Goal: Use online tool/utility: Utilize a website feature to perform a specific function

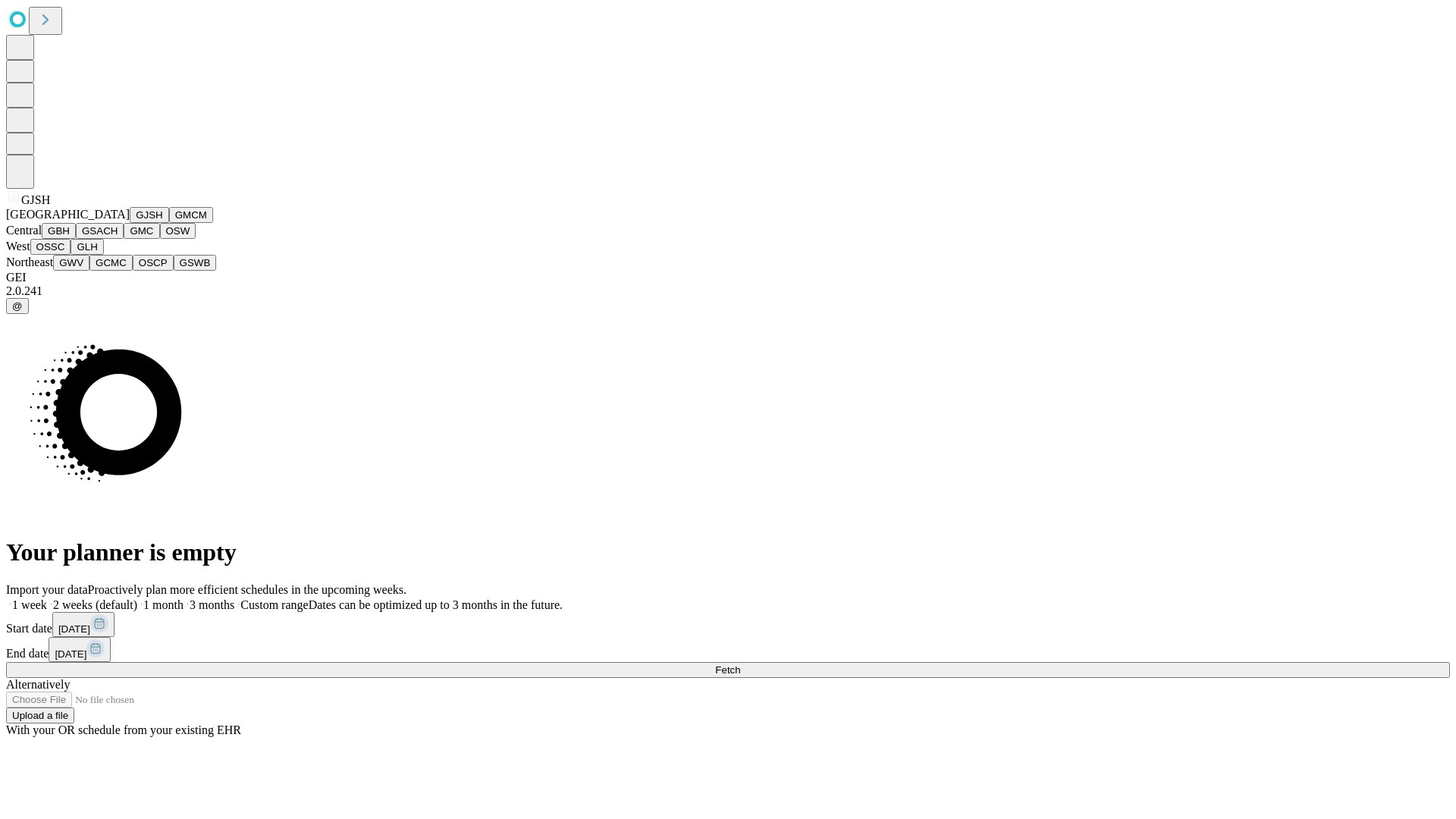
click at [130, 223] on button "GJSH" at bounding box center [149, 215] width 39 height 16
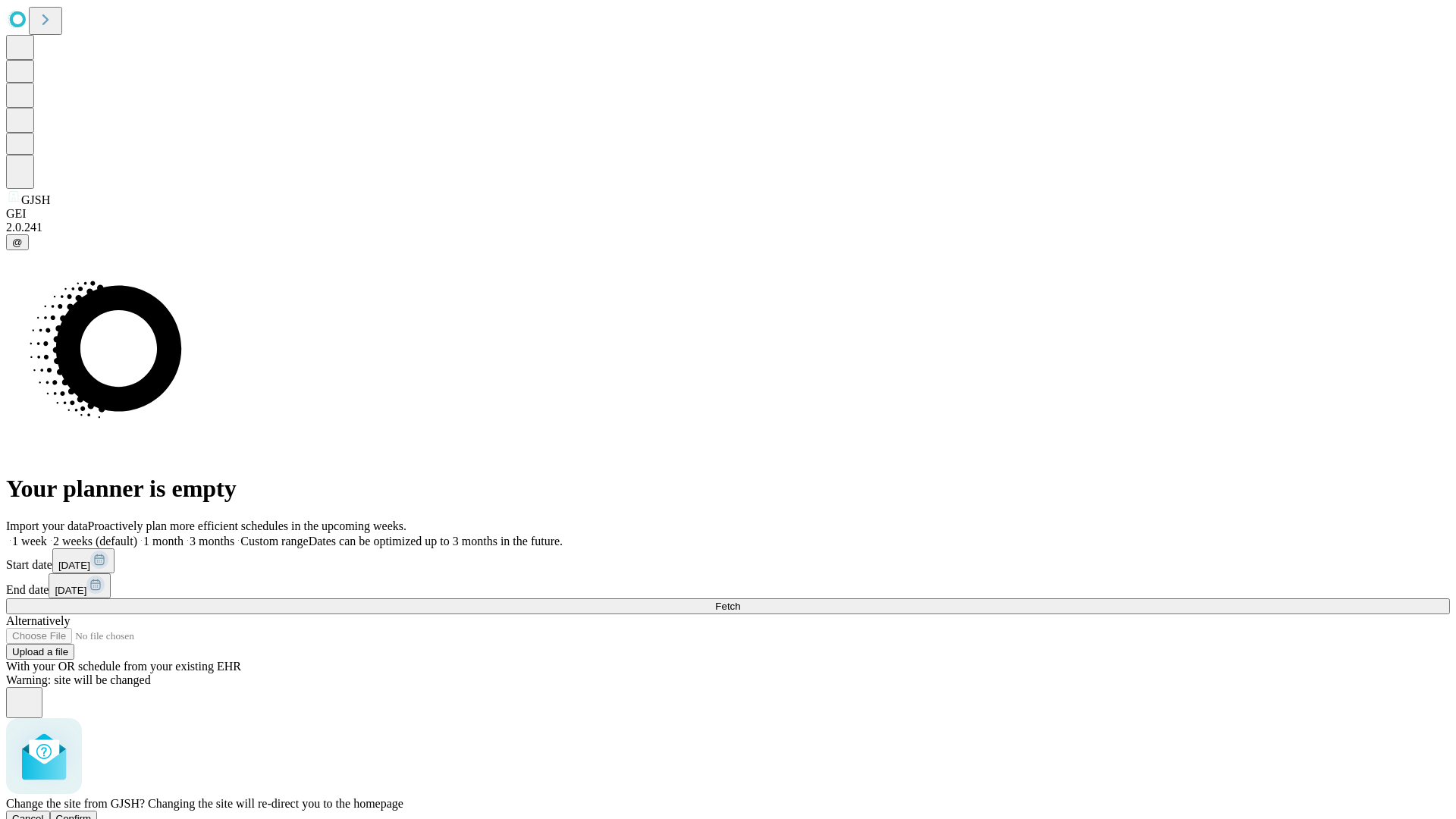
click at [92, 813] on span "Confirm" at bounding box center [74, 819] width 36 height 12
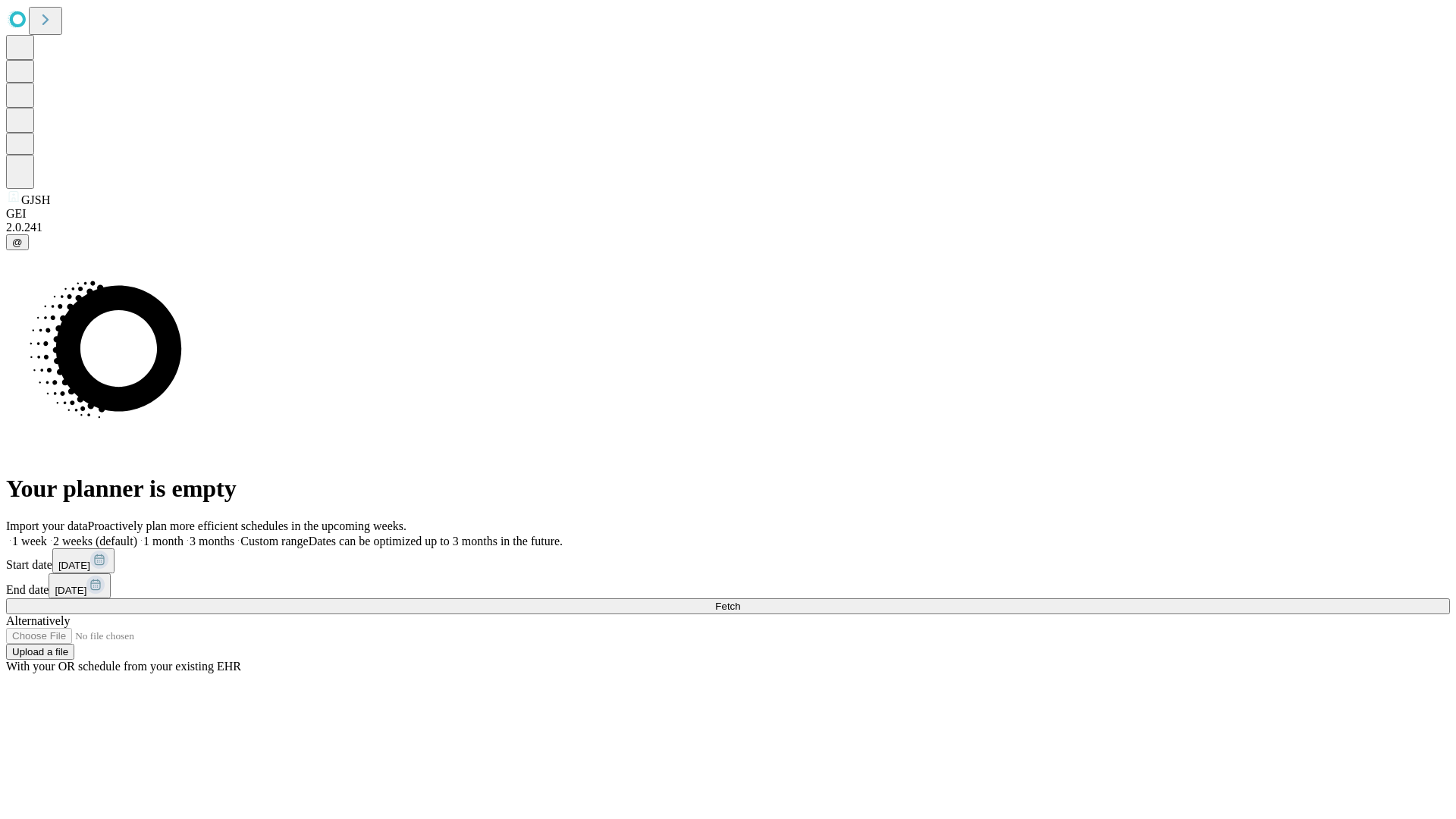
click at [47, 535] on label "1 week" at bounding box center [26, 540] width 41 height 13
click at [740, 601] on span "Fetch" at bounding box center [728, 607] width 25 height 12
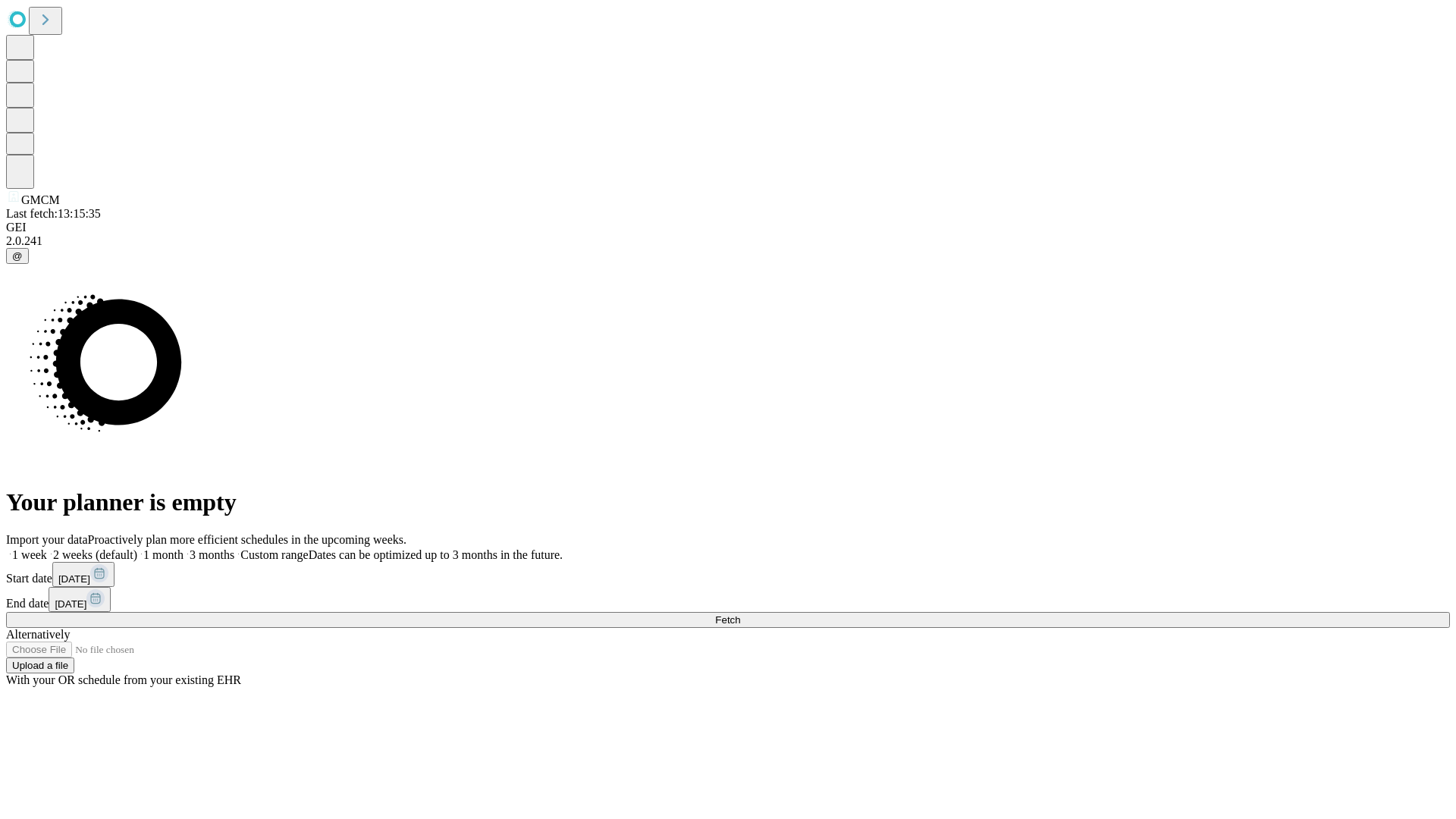
click at [47, 548] on label "1 week" at bounding box center [26, 554] width 41 height 13
click at [740, 614] on span "Fetch" at bounding box center [728, 620] width 25 height 12
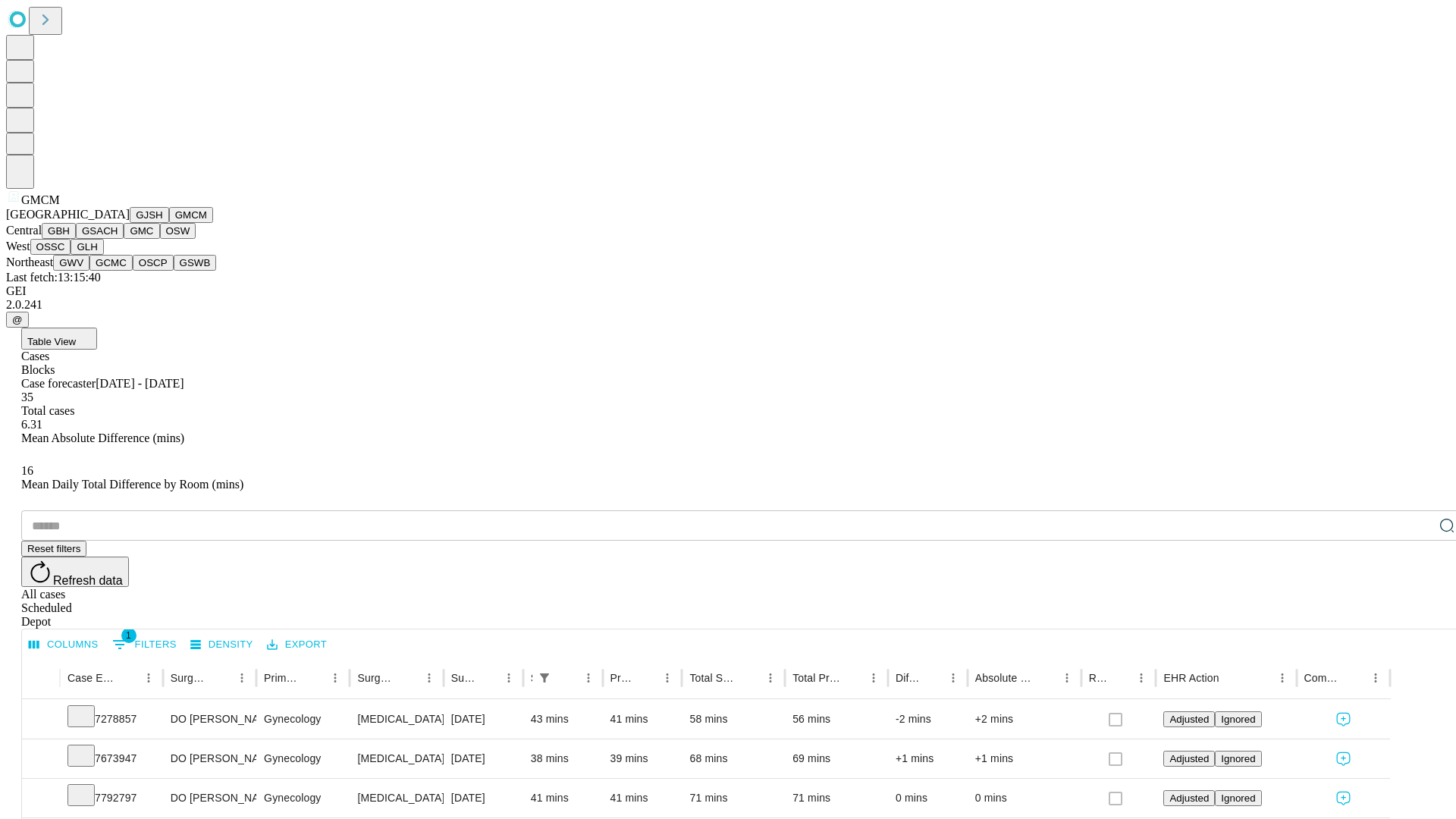
click at [76, 239] on button "GBH" at bounding box center [58, 231] width 34 height 16
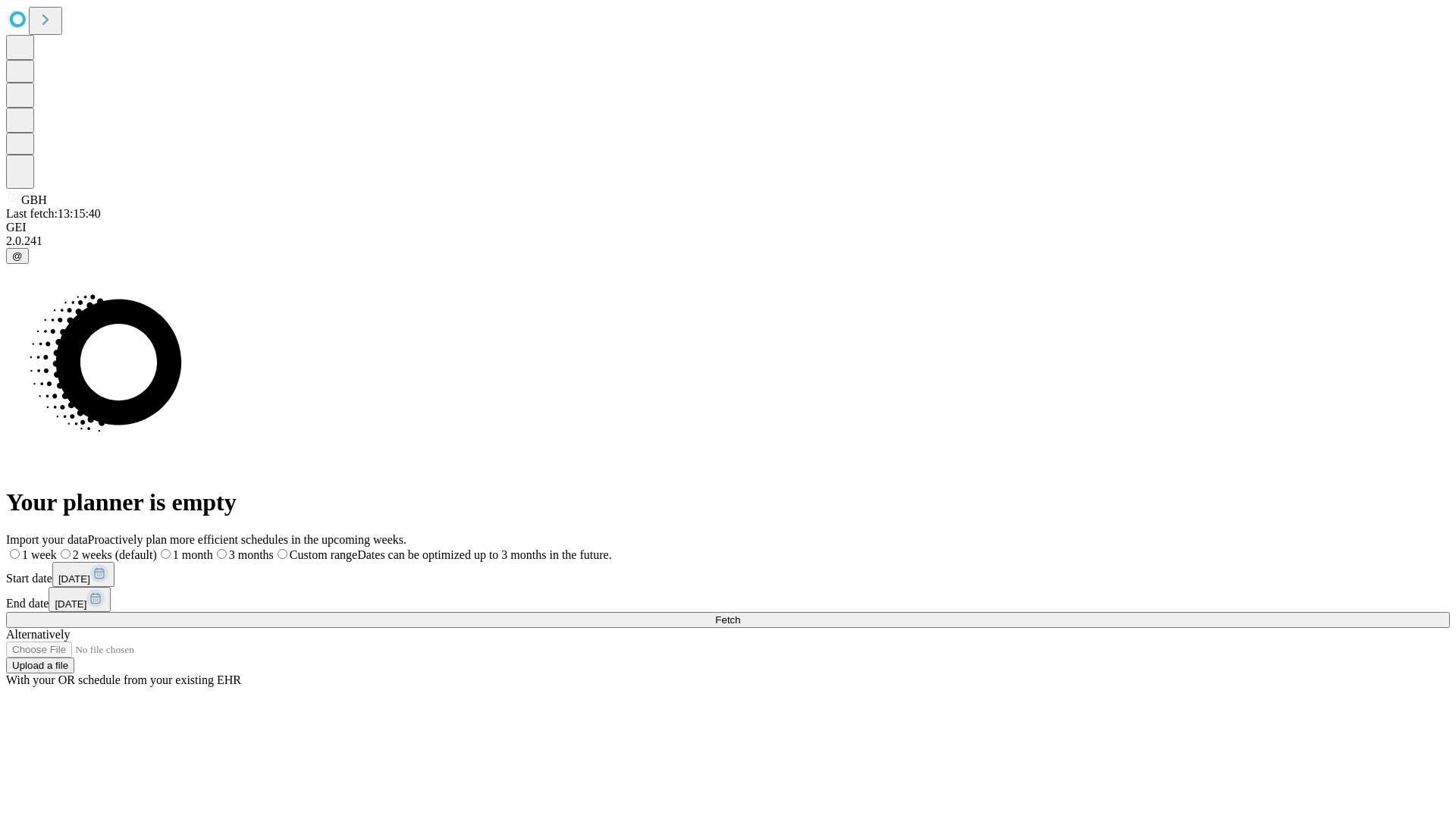
click at [56, 548] on label "1 week" at bounding box center [31, 554] width 51 height 13
click at [740, 614] on span "Fetch" at bounding box center [728, 620] width 25 height 12
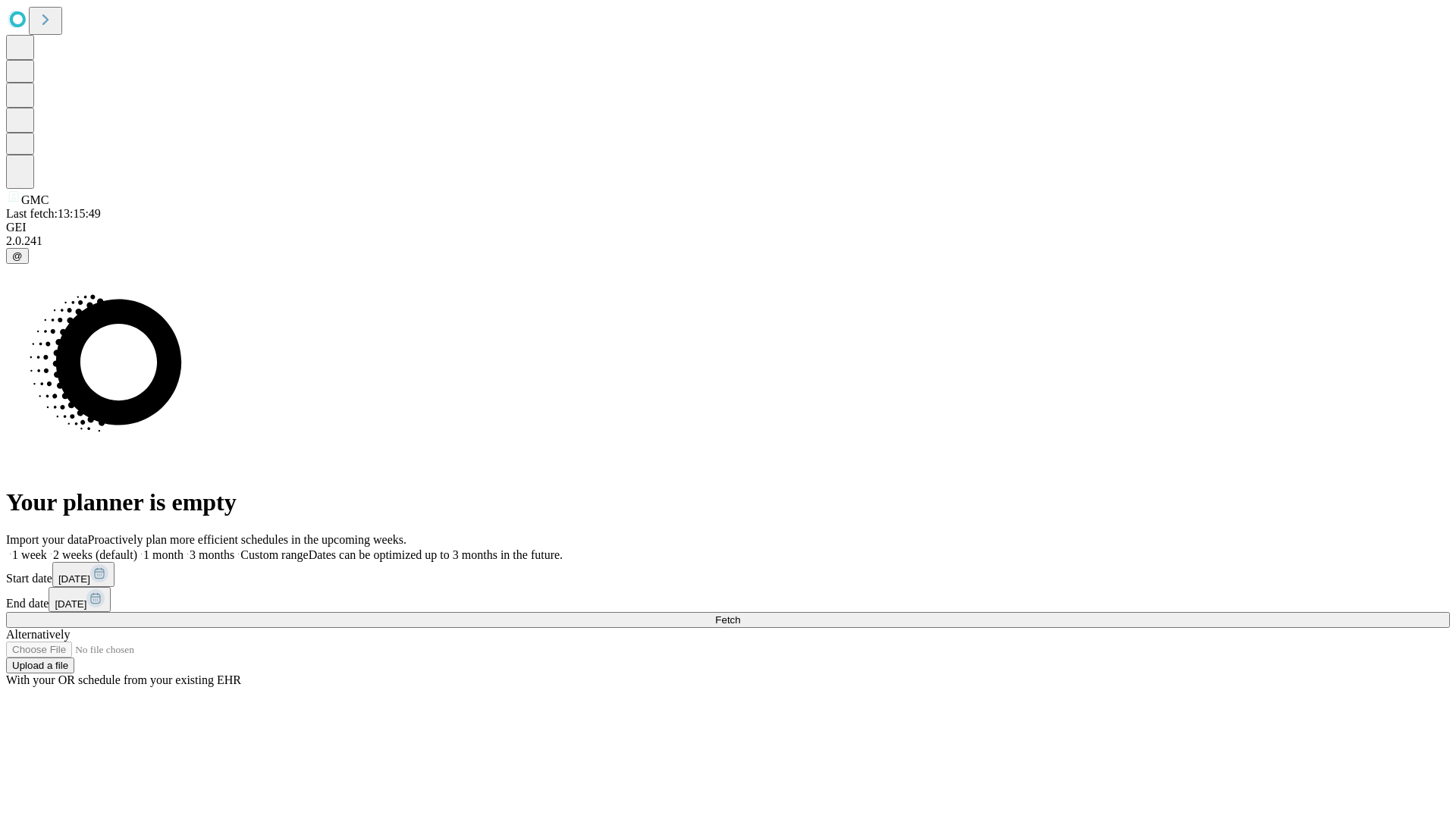
click at [47, 548] on label "1 week" at bounding box center [26, 554] width 41 height 13
click at [740, 614] on span "Fetch" at bounding box center [728, 620] width 25 height 12
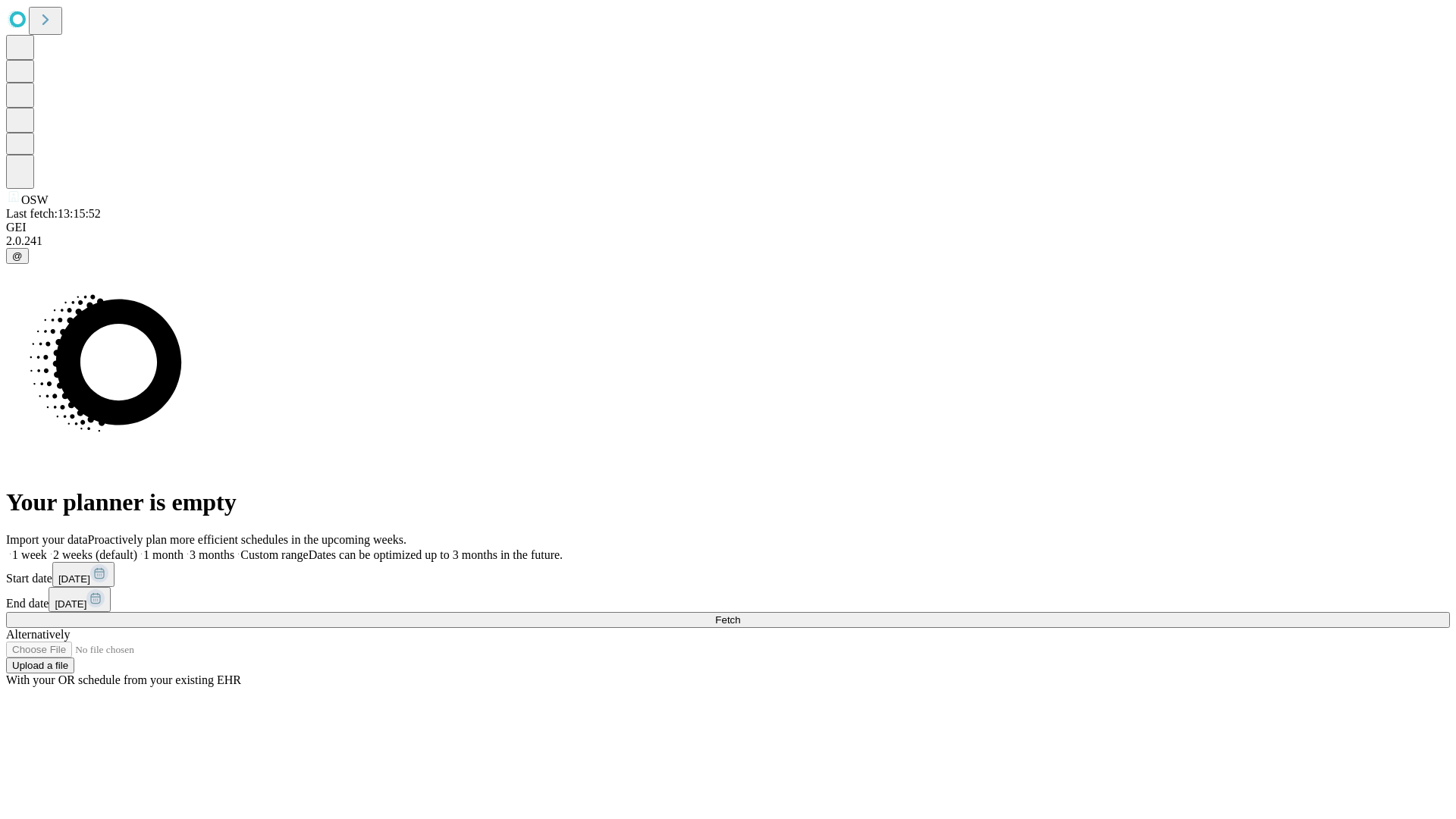
click at [47, 548] on label "1 week" at bounding box center [26, 554] width 41 height 13
click at [740, 614] on span "Fetch" at bounding box center [728, 620] width 25 height 12
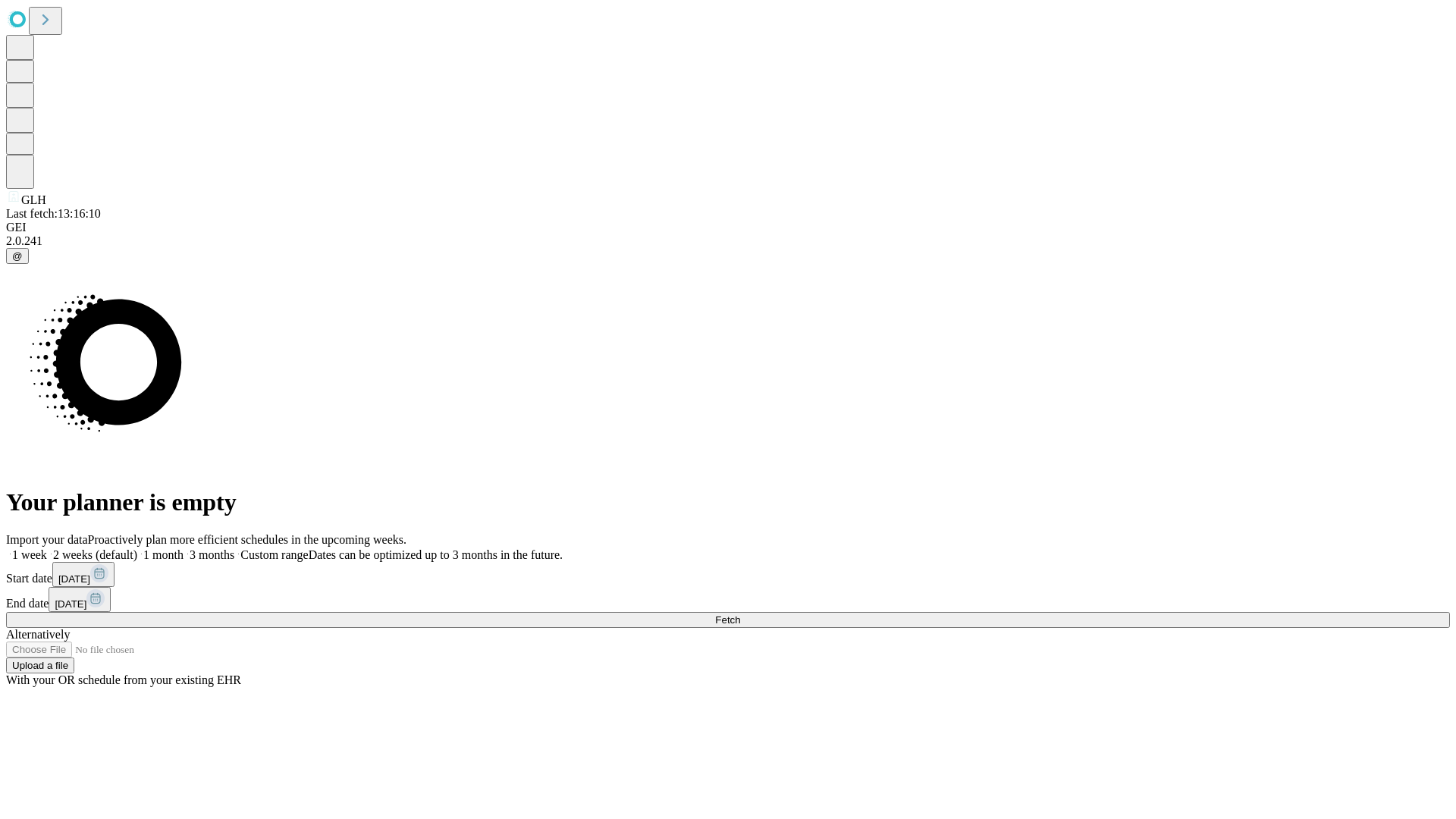
click at [47, 548] on label "1 week" at bounding box center [26, 554] width 41 height 13
click at [740, 614] on span "Fetch" at bounding box center [728, 620] width 25 height 12
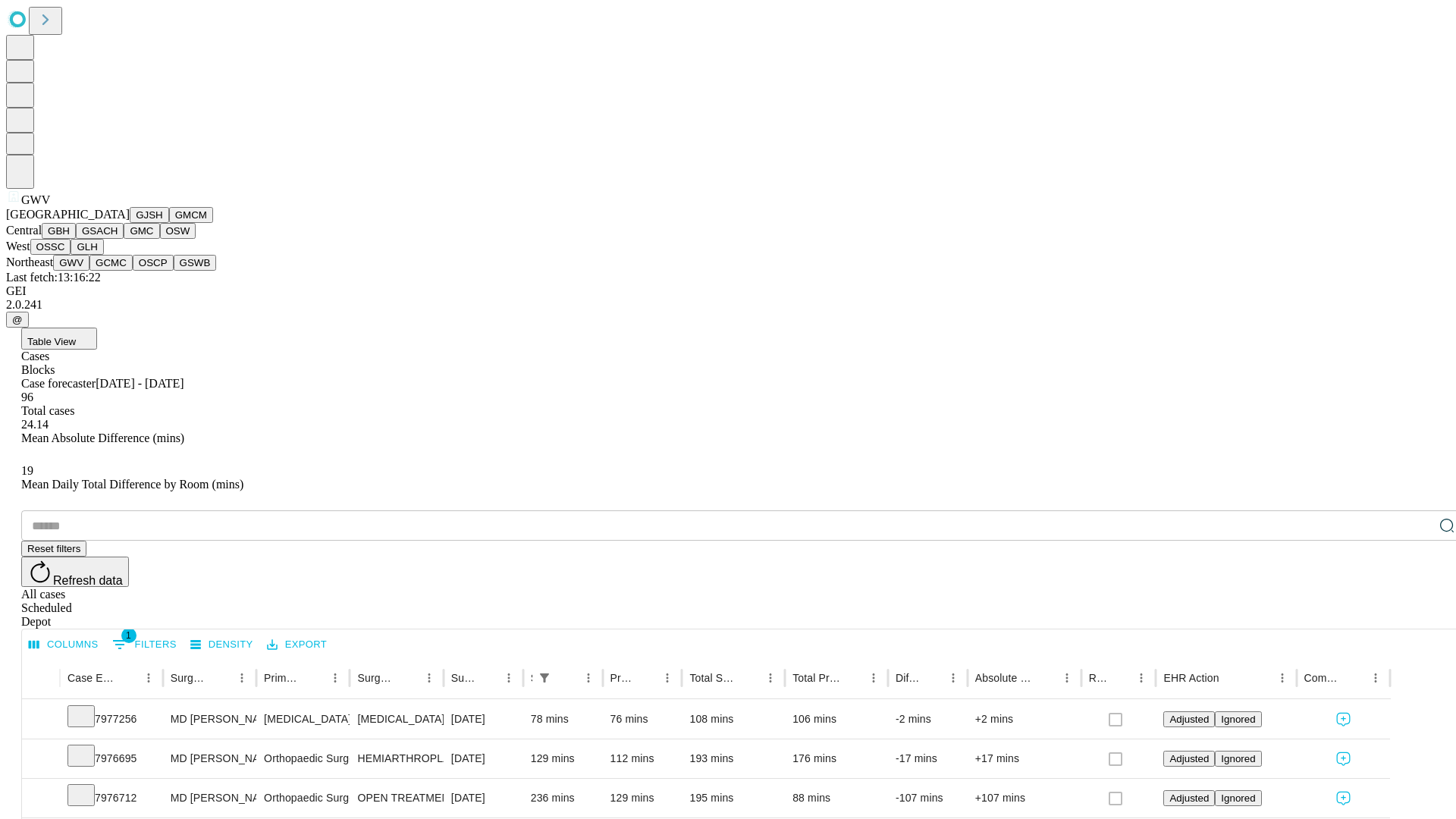
click at [118, 271] on button "GCMC" at bounding box center [111, 263] width 43 height 16
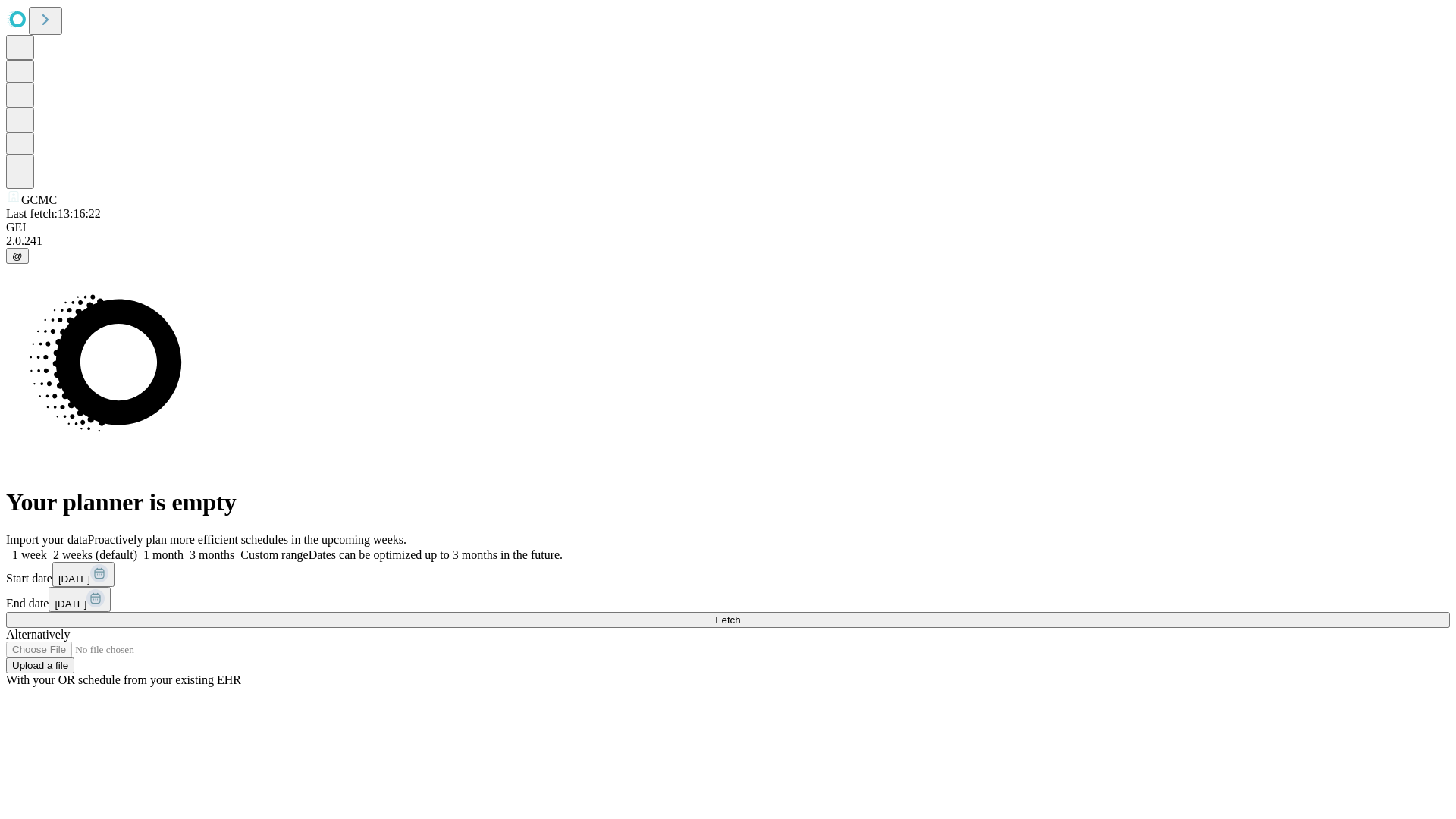
click at [740, 614] on span "Fetch" at bounding box center [728, 620] width 25 height 12
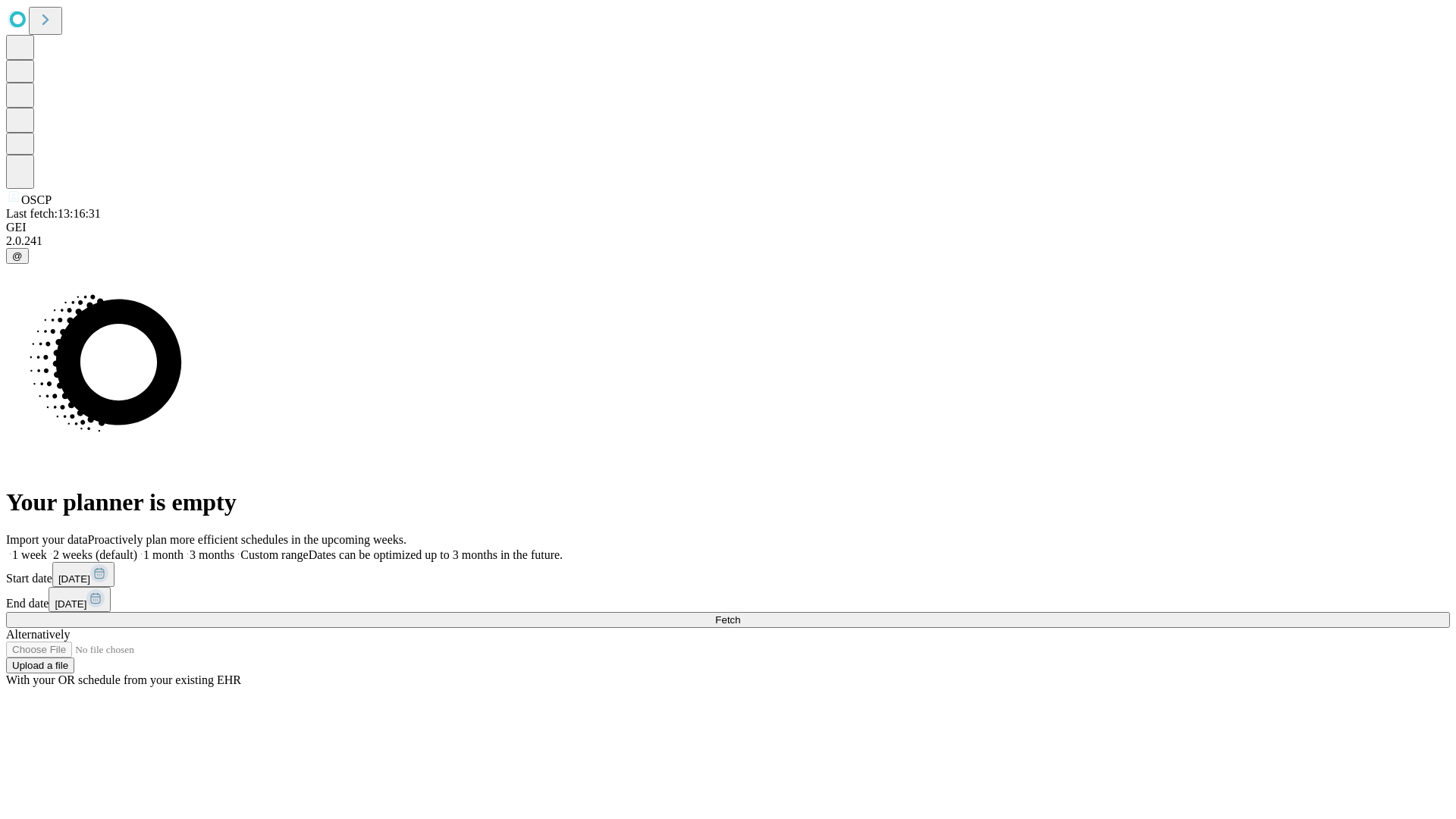
click at [47, 548] on label "1 week" at bounding box center [26, 554] width 41 height 13
click at [740, 614] on span "Fetch" at bounding box center [728, 620] width 25 height 12
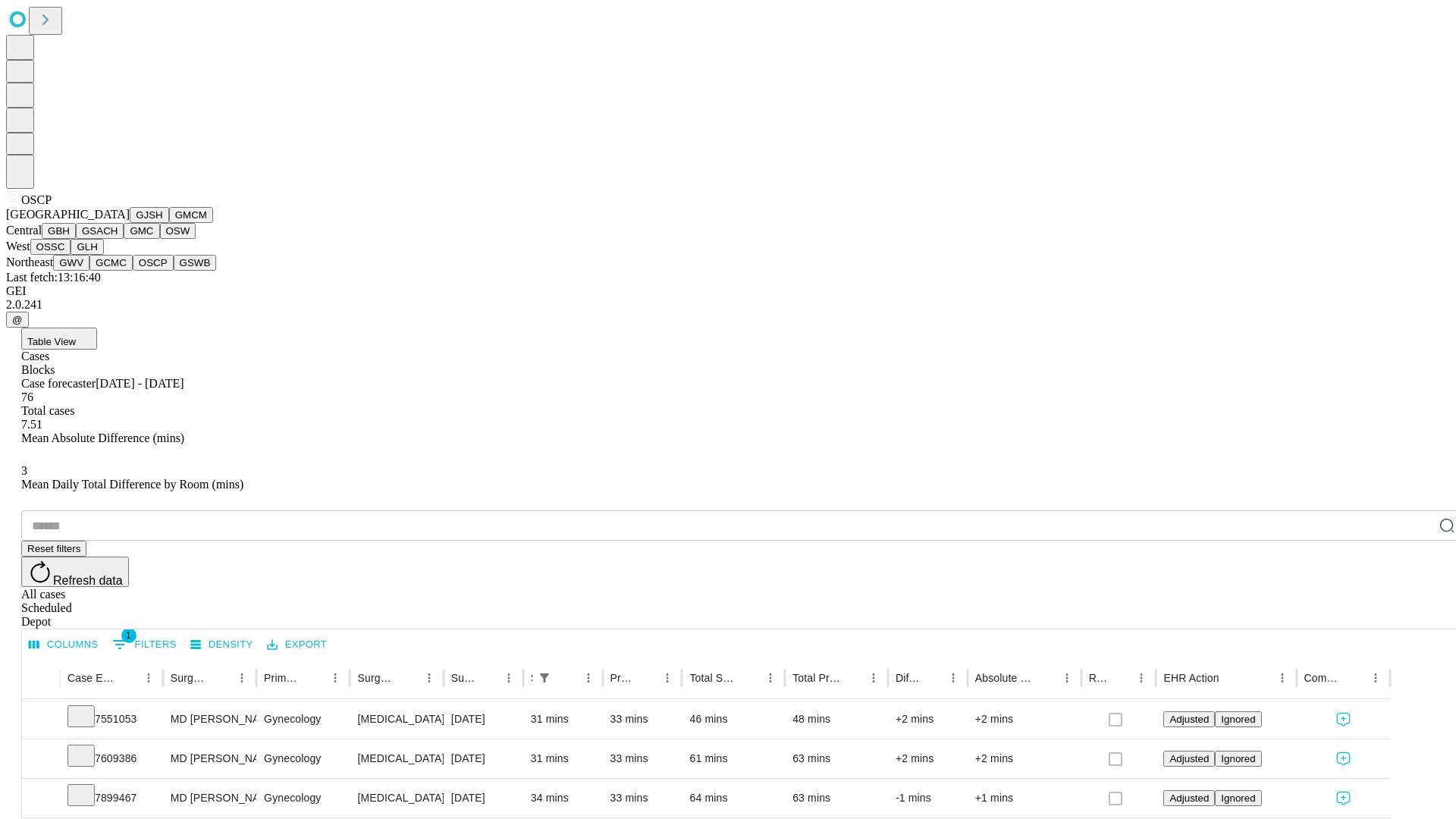
click at [173, 271] on button "GSWB" at bounding box center [195, 263] width 43 height 16
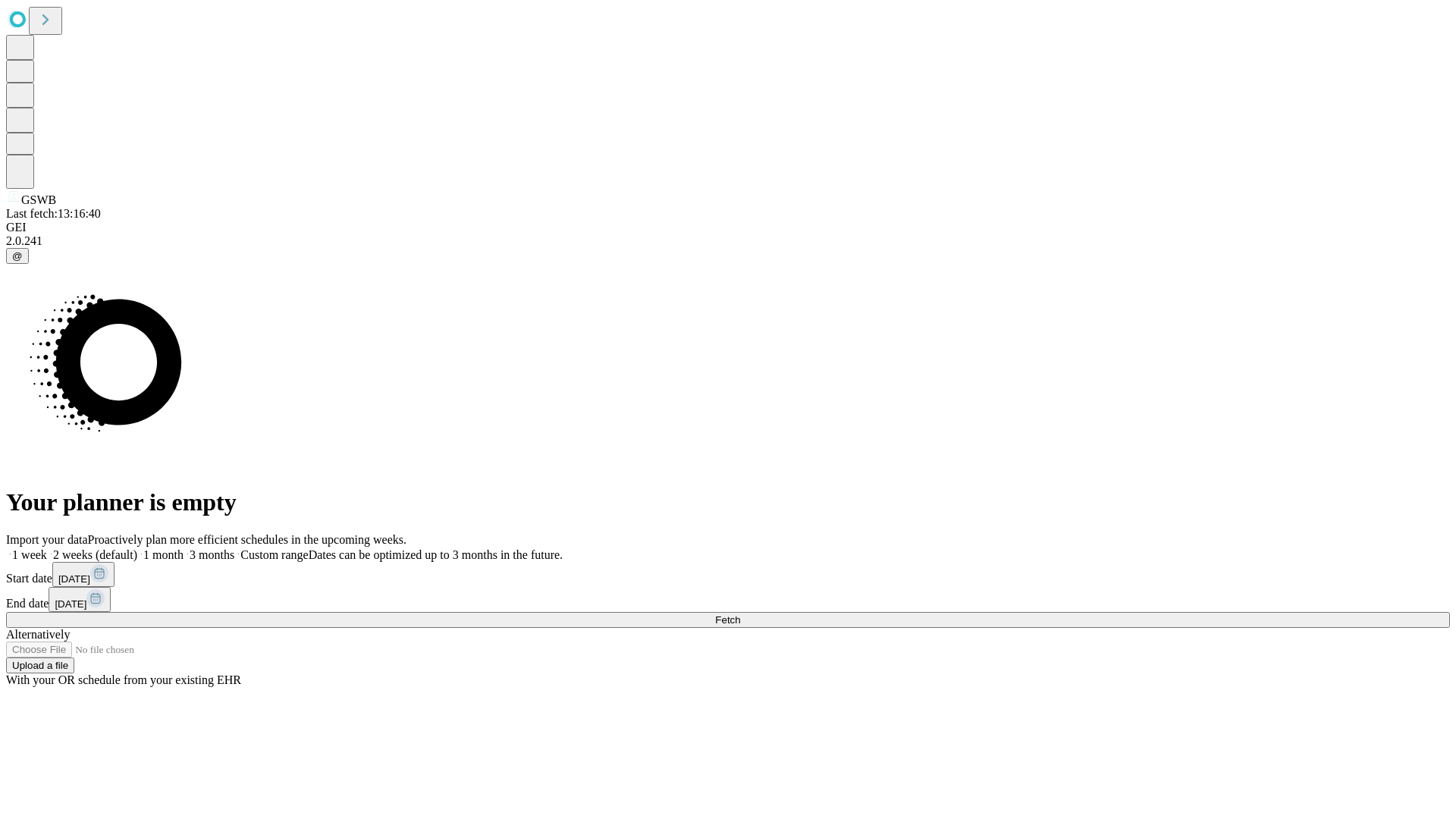
click at [47, 548] on label "1 week" at bounding box center [26, 554] width 41 height 13
click at [740, 614] on span "Fetch" at bounding box center [728, 620] width 25 height 12
